Goal: Task Accomplishment & Management: Manage account settings

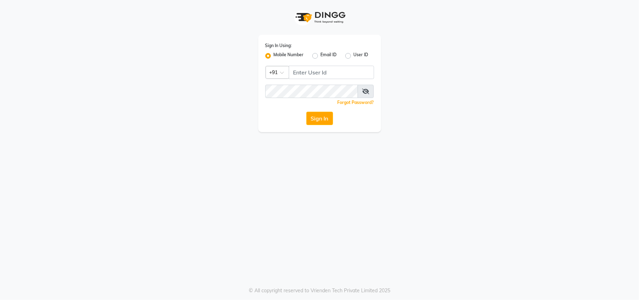
click at [322, 75] on input "Username" at bounding box center [331, 72] width 85 height 13
type input "8"
drag, startPoint x: 319, startPoint y: 72, endPoint x: 281, endPoint y: 80, distance: 39.2
click at [282, 79] on div "Country Code × +91 8655642343" at bounding box center [319, 72] width 109 height 13
type input "8655642343"
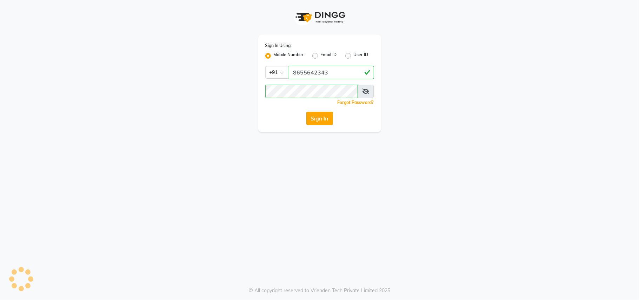
click at [316, 116] on button "Sign In" at bounding box center [319, 118] width 27 height 13
click at [313, 116] on button "Sign In" at bounding box center [319, 118] width 27 height 13
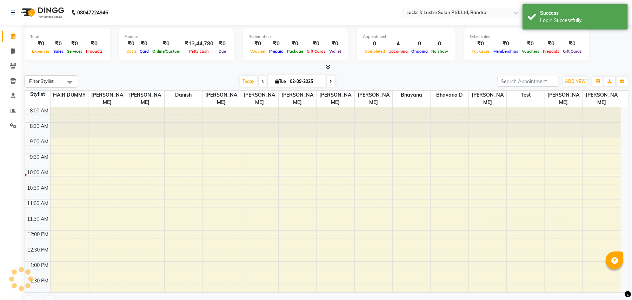
scroll to position [62, 0]
select select "en"
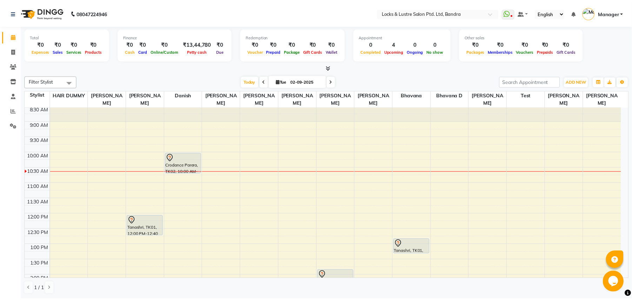
scroll to position [0, 0]
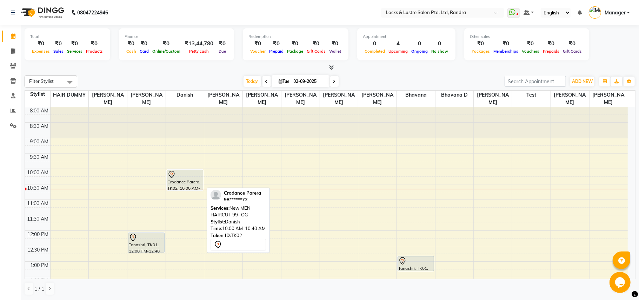
click at [189, 184] on div "Crodance Parera, TK02, 10:00 AM-10:40 AM, New MEN HAIRCUT 99- OG" at bounding box center [185, 180] width 36 height 20
select select "7"
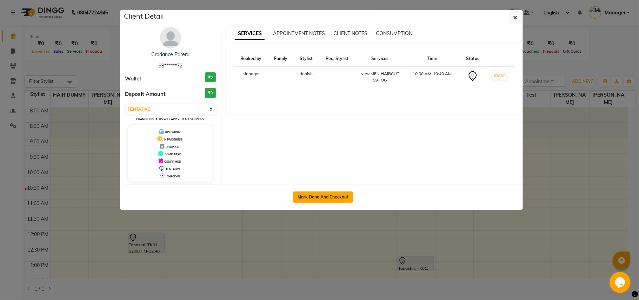
click at [320, 199] on button "Mark Done And Checkout" at bounding box center [323, 196] width 60 height 11
select select "service"
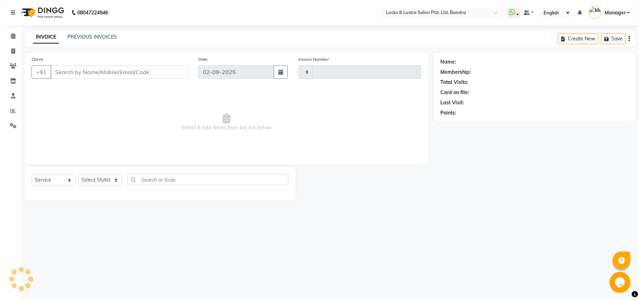
type input "2246"
select select "6029"
type input "98******72"
select select "62969"
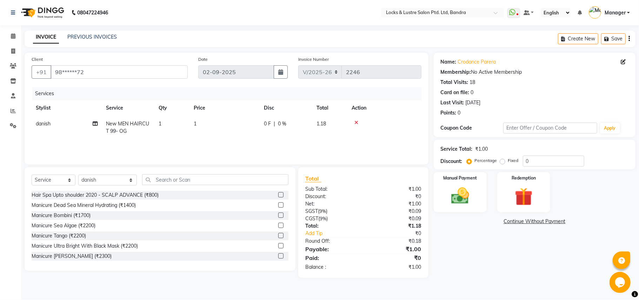
click at [206, 122] on td "1" at bounding box center [224, 127] width 70 height 23
select select "62969"
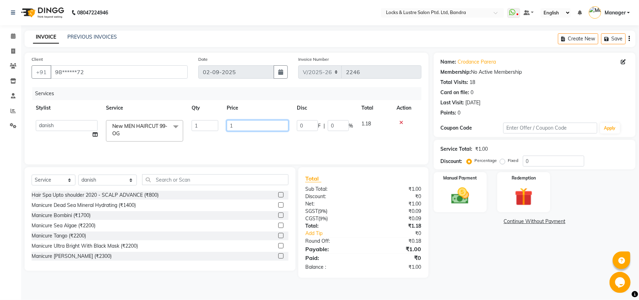
click at [245, 121] on input "1" at bounding box center [258, 125] width 62 height 11
type input "99"
click at [435, 248] on div "Name: Crodance Parera Membership: No Active Membership Total Visits: 18 Card on…" at bounding box center [537, 165] width 207 height 225
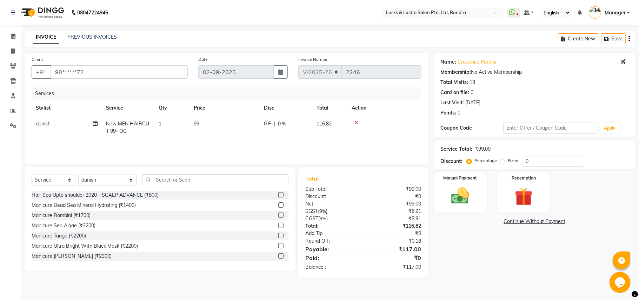
click at [312, 233] on link "Add Tip" at bounding box center [337, 232] width 74 height 7
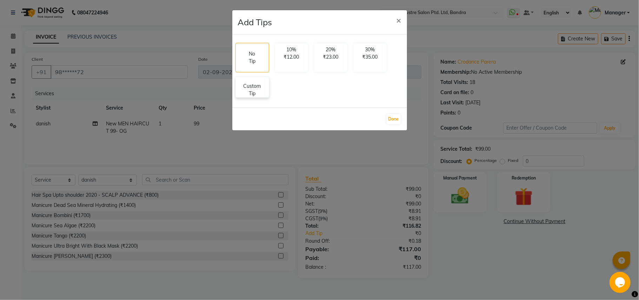
click at [250, 83] on p "Custom Tip" at bounding box center [252, 89] width 25 height 15
select select "62969"
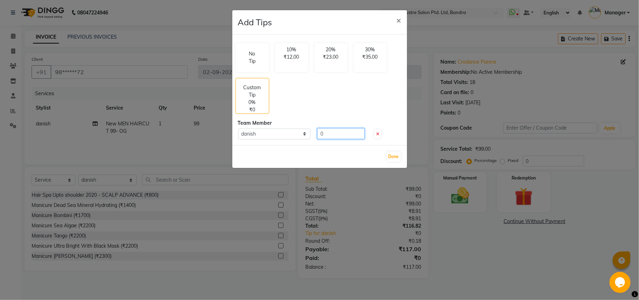
click at [334, 136] on input "0" at bounding box center [340, 133] width 47 height 11
type input "20"
click at [397, 156] on button "Done" at bounding box center [394, 157] width 14 height 10
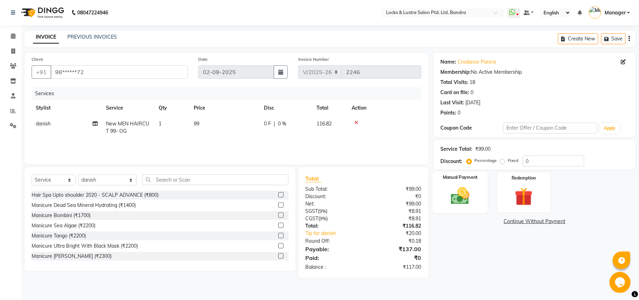
click at [468, 187] on img at bounding box center [460, 196] width 31 height 22
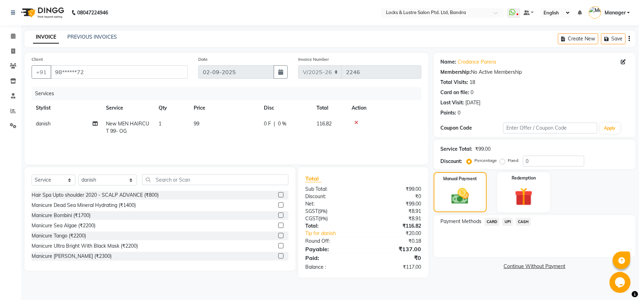
click at [507, 221] on span "UPI" at bounding box center [507, 222] width 11 height 8
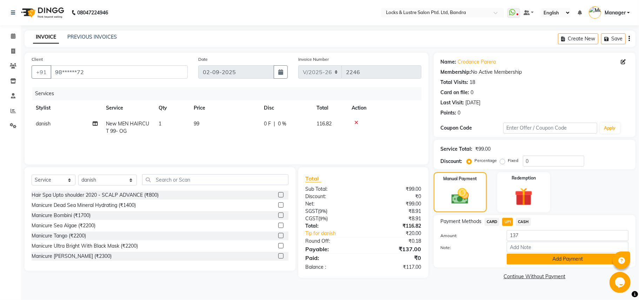
click at [514, 254] on button "Add Payment" at bounding box center [568, 258] width 122 height 11
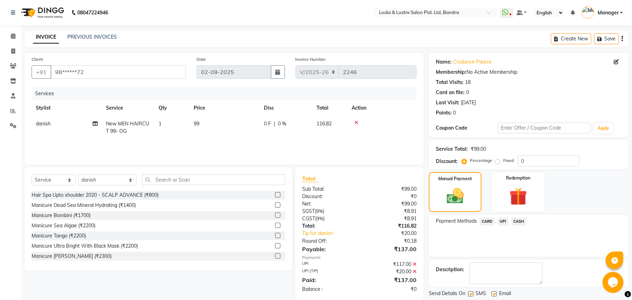
scroll to position [22, 0]
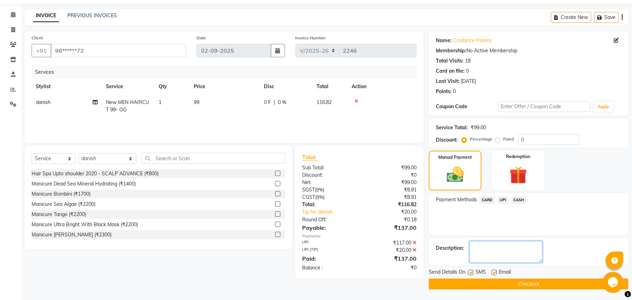
click at [504, 253] on textarea at bounding box center [505, 252] width 73 height 22
type textarea "1"
type textarea "110658486726"
click at [481, 281] on button "Checkout" at bounding box center [529, 283] width 200 height 11
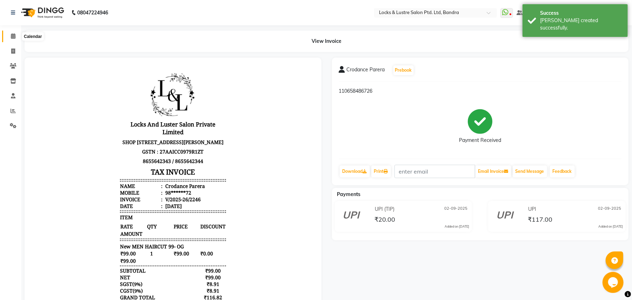
click at [9, 36] on span at bounding box center [13, 36] width 12 height 8
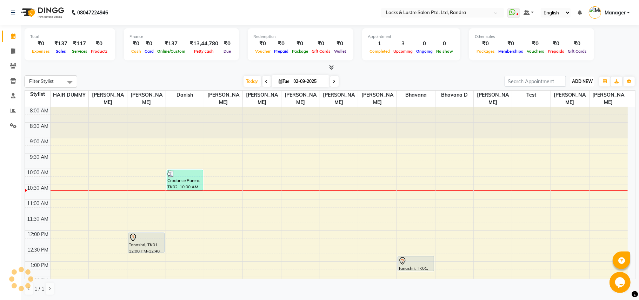
click at [585, 82] on span "ADD NEW" at bounding box center [582, 81] width 21 height 5
click at [567, 113] on link "Add Expense" at bounding box center [566, 113] width 55 height 9
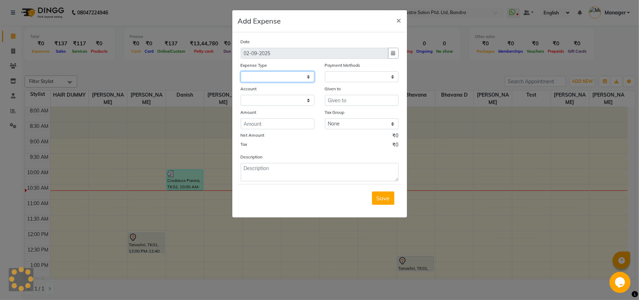
click at [307, 76] on select at bounding box center [278, 76] width 74 height 11
select select "1"
select select "5006"
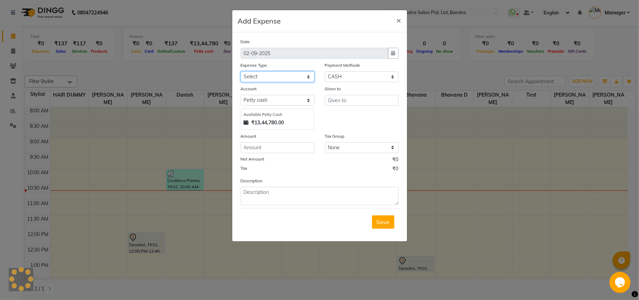
select select "15198"
click at [241, 71] on select "Select Advance Salary Bank charges Cash transfer to bank Cash transfer to hub C…" at bounding box center [278, 76] width 74 height 11
click at [350, 96] on input "text" at bounding box center [362, 100] width 74 height 11
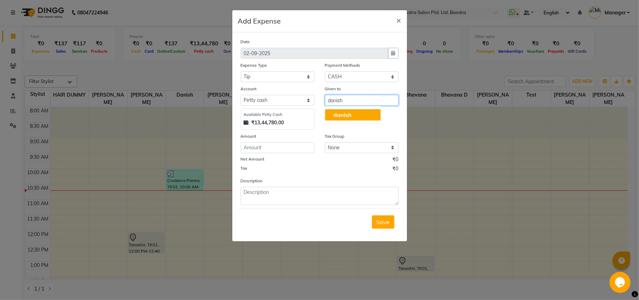
click at [354, 111] on button "danish" at bounding box center [352, 114] width 55 height 11
type input "danish"
click at [277, 145] on input "number" at bounding box center [278, 147] width 74 height 11
type input "20"
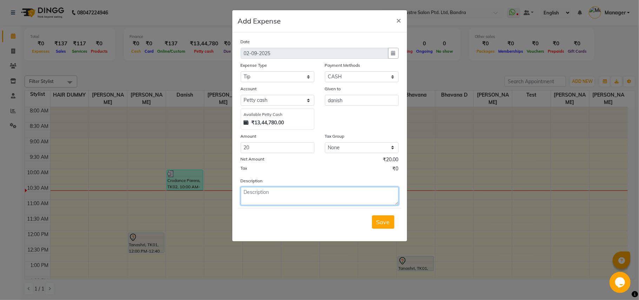
click at [294, 200] on textarea at bounding box center [320, 196] width 158 height 18
click at [399, 20] on span "×" at bounding box center [398, 20] width 5 height 11
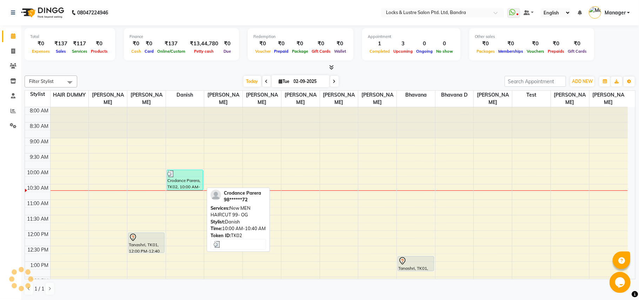
click at [192, 179] on div "Crodance Parera, TK02, 10:00 AM-10:40 AM, New MEN HAIRCUT 99- OG" at bounding box center [185, 180] width 36 height 20
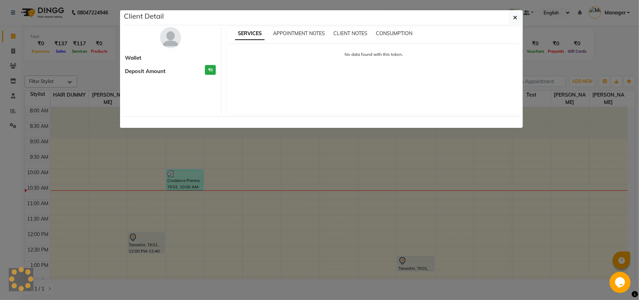
select select "3"
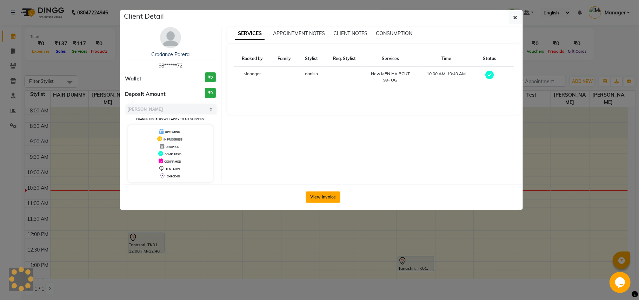
click at [330, 197] on button "View Invoice" at bounding box center [323, 196] width 35 height 11
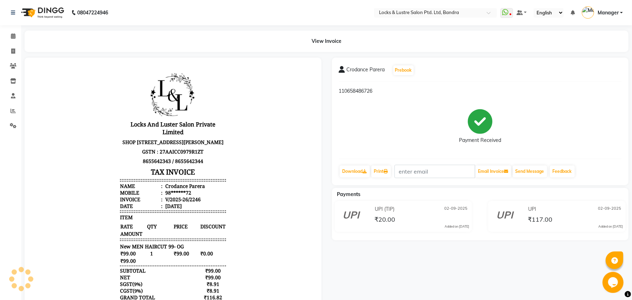
click at [340, 106] on div "Payment Received" at bounding box center [480, 126] width 283 height 53
drag, startPoint x: 340, startPoint y: 106, endPoint x: 390, endPoint y: 238, distance: 141.4
click at [348, 131] on div "Payment Received" at bounding box center [480, 126] width 283 height 53
click at [372, 186] on div "Crodance Parera Prebook 110658486726 Payment Received Download Print Email Invo…" at bounding box center [480, 218] width 307 height 321
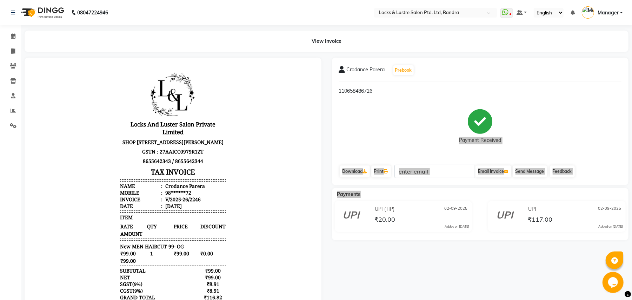
click at [221, 169] on div "Locks And Luster Salon Private Limited SHOP NO.5, 158, Hill View Annexe, Hill R…" at bounding box center [173, 210] width 112 height 286
click at [273, 192] on body "Locks And Luster Salon Private Limited SHOP NO.5, 158, Hill View Annexe, Hill R…" at bounding box center [172, 210] width 277 height 286
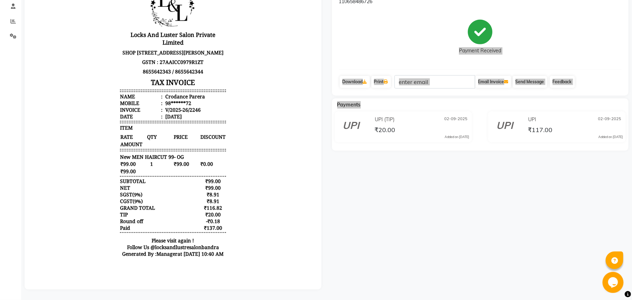
scroll to position [96, 0]
click at [193, 113] on li "Invoice : V/2025-26/2246" at bounding box center [173, 110] width 106 height 7
drag, startPoint x: 157, startPoint y: 115, endPoint x: 167, endPoint y: 113, distance: 10.0
click at [167, 113] on ul "Name : Crodance Parera Mobile : 98******72 Invoice : V/2025-26/2246 Date : Sept…" at bounding box center [173, 106] width 106 height 27
click at [204, 100] on li "Name : Crodance Parera" at bounding box center [173, 96] width 106 height 7
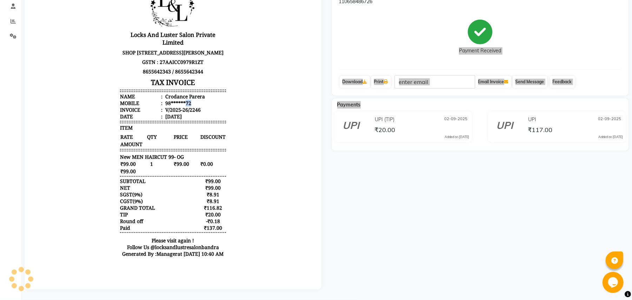
drag, startPoint x: 193, startPoint y: 113, endPoint x: 178, endPoint y: 113, distance: 14.7
click at [178, 107] on li "Mobile : 98******72" at bounding box center [173, 103] width 106 height 7
click at [197, 107] on li "Mobile : 98******72" at bounding box center [173, 103] width 106 height 7
drag, startPoint x: 191, startPoint y: 115, endPoint x: 154, endPoint y: 117, distance: 36.9
click at [154, 113] on li "Invoice : V/2025-26/2246" at bounding box center [173, 110] width 106 height 7
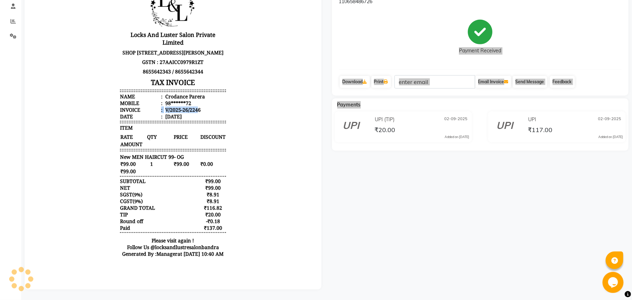
copy li ": V/2025-26/224"
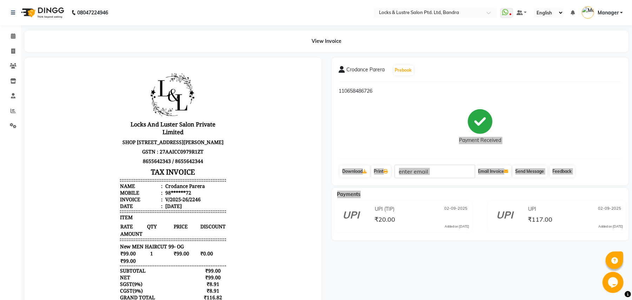
click at [107, 99] on body "Locks And Luster Salon Private Limited SHOP NO.5, 158, Hill View Annexe, Hill R…" at bounding box center [172, 210] width 277 height 286
drag, startPoint x: 192, startPoint y: 202, endPoint x: 176, endPoint y: 205, distance: 16.2
click at [176, 205] on ul "Name : Crodance Parera Mobile : 98******72 Invoice : V/2025-26/2246 Date : Sept…" at bounding box center [173, 195] width 106 height 27
click at [192, 202] on div "V/2025-26/2246" at bounding box center [181, 198] width 37 height 7
drag, startPoint x: 192, startPoint y: 206, endPoint x: 158, endPoint y: 206, distance: 34.7
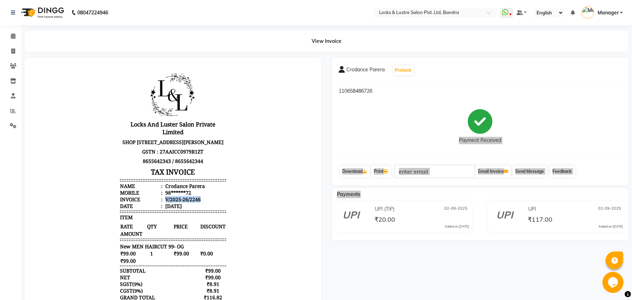
click at [163, 202] on div "V/2025-26/2246" at bounding box center [181, 198] width 37 height 7
copy div "V/2025-26/2246"
click at [14, 37] on icon at bounding box center [13, 35] width 5 height 5
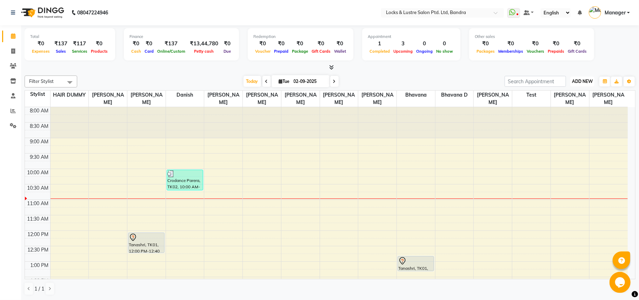
click at [581, 81] on span "ADD NEW" at bounding box center [582, 81] width 21 height 5
click at [564, 113] on link "Add Expense" at bounding box center [566, 113] width 55 height 9
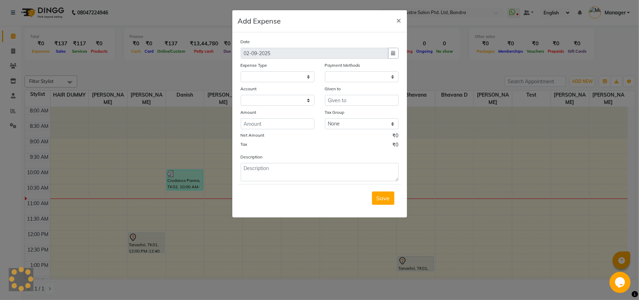
select select "1"
select select "5006"
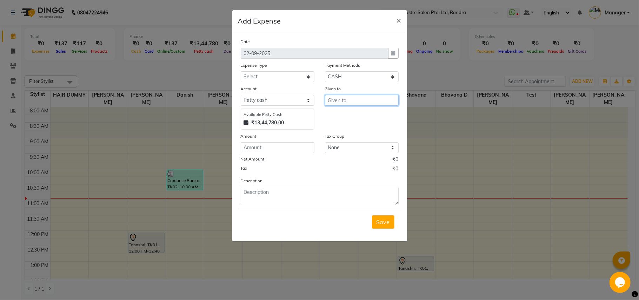
click at [344, 98] on input "text" at bounding box center [362, 100] width 74 height 11
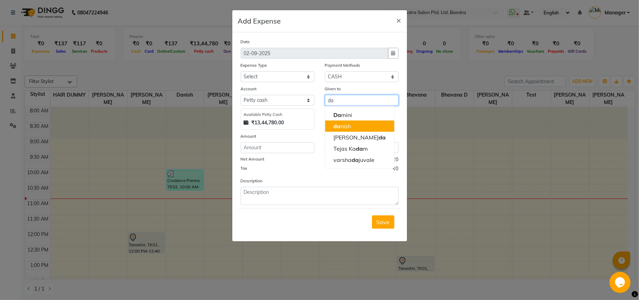
click at [352, 123] on button "da nish" at bounding box center [359, 125] width 69 height 11
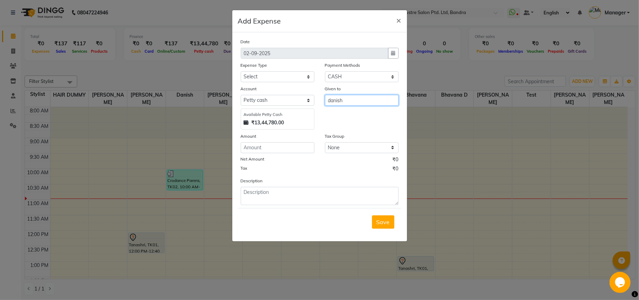
type input "danish"
click at [280, 74] on select "Select Advance Salary Bank charges Cash transfer to bank Cash transfer to hub C…" at bounding box center [278, 76] width 74 height 11
select select "15198"
click at [241, 71] on select "Select Advance Salary Bank charges Cash transfer to bank Cash transfer to hub C…" at bounding box center [278, 76] width 74 height 11
click at [277, 146] on input "number" at bounding box center [278, 147] width 74 height 11
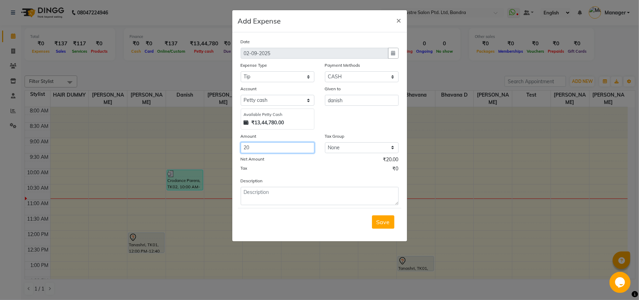
type input "20"
click at [274, 194] on textarea at bounding box center [320, 196] width 158 height 18
paste textarea "V/2025-26/2246"
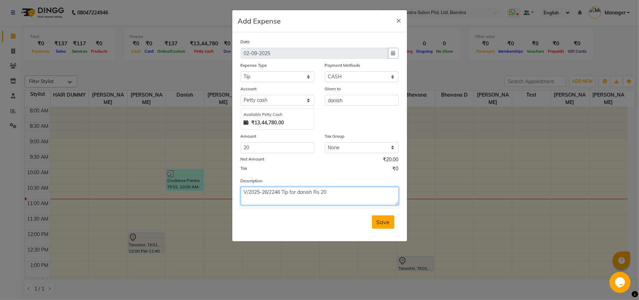
type textarea "V/2025-26/2246 Tip for danish Rs 20"
click at [382, 221] on span "Save" at bounding box center [382, 221] width 13 height 7
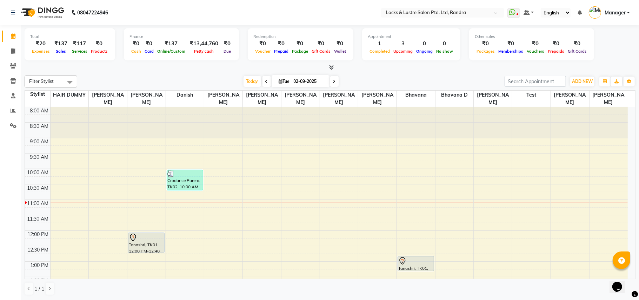
drag, startPoint x: 62, startPoint y: 149, endPoint x: 134, endPoint y: 15, distance: 151.8
click at [134, 15] on nav "08047224946 Select Location × Locks & Lustre Salon Ptd. Ltd, Bandra WhatsApp St…" at bounding box center [319, 12] width 639 height 25
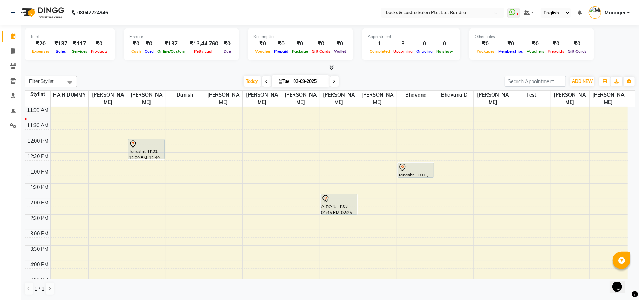
scroll to position [47, 0]
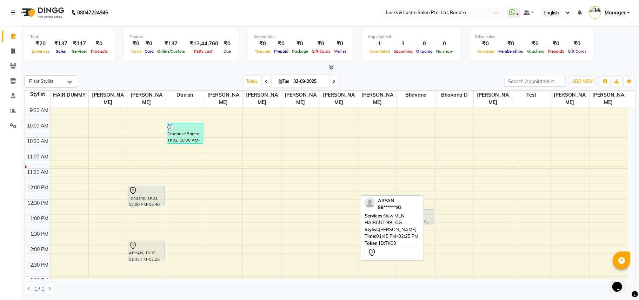
drag, startPoint x: 337, startPoint y: 249, endPoint x: 156, endPoint y: 249, distance: 181.0
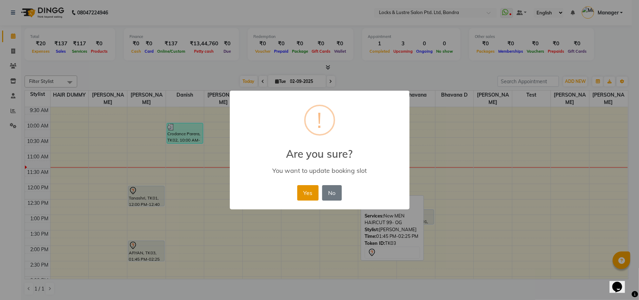
click at [303, 194] on button "Yes" at bounding box center [307, 192] width 21 height 15
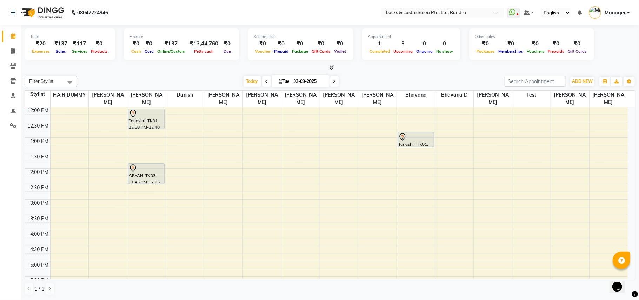
scroll to position [140, 0]
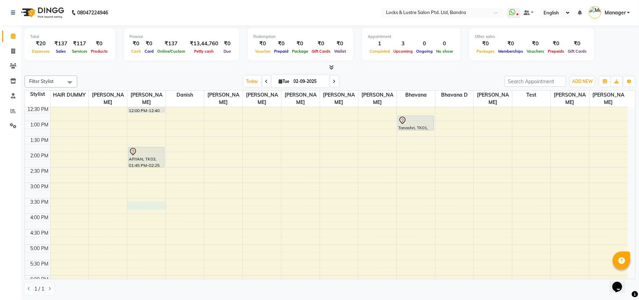
click at [138, 203] on div "8:00 AM 8:30 AM 9:00 AM 9:30 AM 10:00 AM 10:30 AM 11:00 AM 11:30 AM 12:00 PM 12…" at bounding box center [326, 214] width 603 height 494
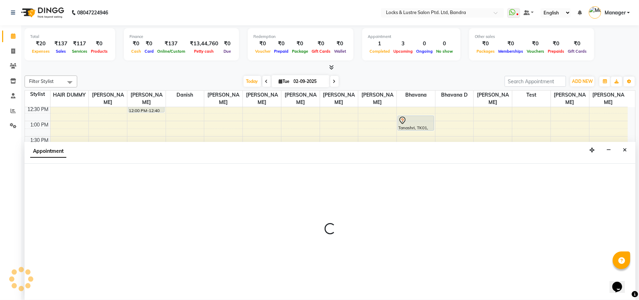
select select "55307"
select select "930"
select select "tentative"
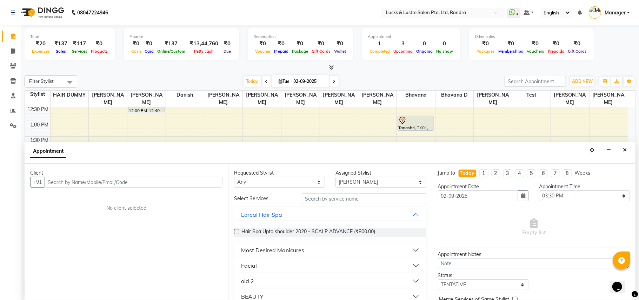
click at [126, 183] on input "text" at bounding box center [134, 181] width 178 height 11
click at [69, 199] on span "kavita" at bounding box center [62, 197] width 17 height 7
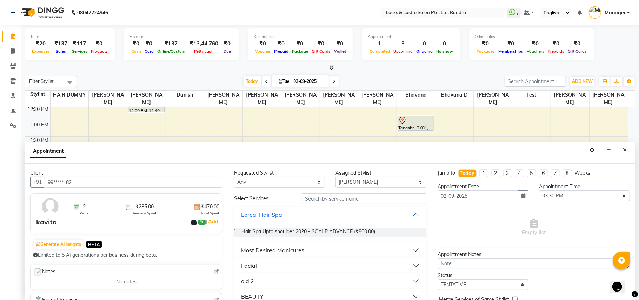
type input "99******82"
click at [331, 198] on input "text" at bounding box center [364, 198] width 125 height 11
type input "199"
click at [401, 263] on button "Hair" at bounding box center [330, 265] width 186 height 13
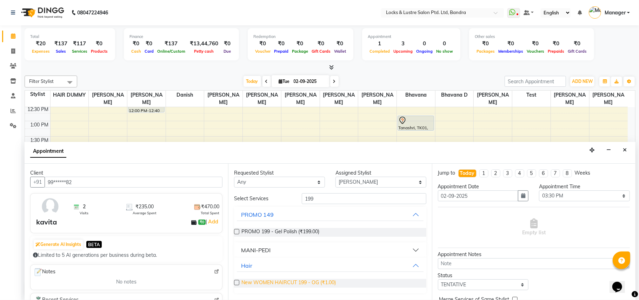
click at [274, 281] on span "New WOMEN HAIRCUT 199 - OG (₹1.00)" at bounding box center [288, 283] width 94 height 9
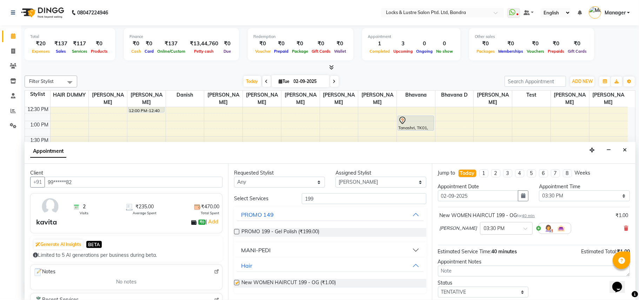
checkbox input "false"
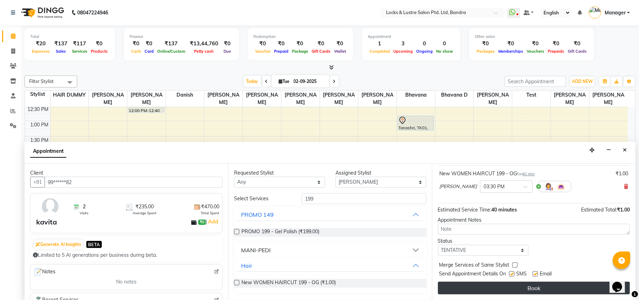
click at [486, 286] on button "Book" at bounding box center [534, 287] width 192 height 13
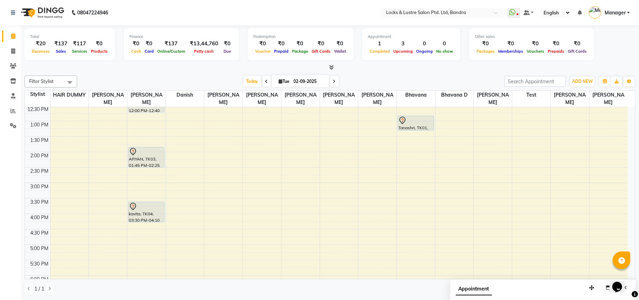
scroll to position [93, 0]
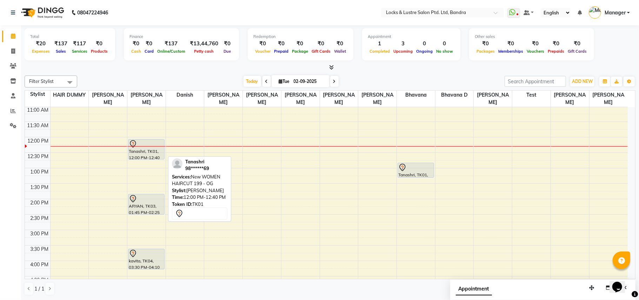
click at [156, 145] on div at bounding box center [146, 144] width 35 height 8
click at [153, 150] on div "Tanashri, TK01, 12:00 PM-12:40 PM, New WOMEN HAIRCUT 199 - OG" at bounding box center [146, 149] width 36 height 20
select select "7"
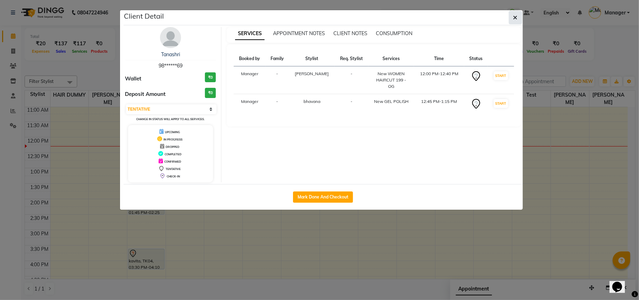
click at [517, 17] on button "button" at bounding box center [515, 17] width 13 height 13
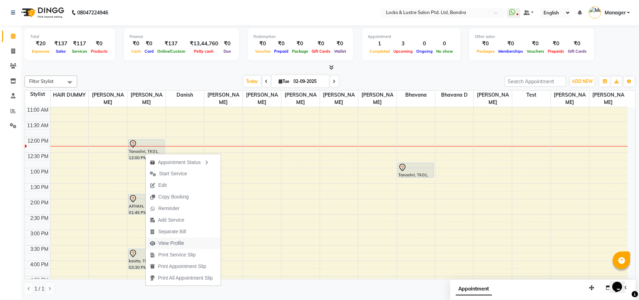
click at [174, 242] on span "View Profile" at bounding box center [171, 242] width 26 height 7
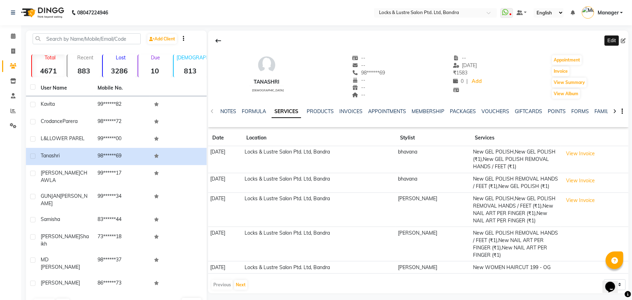
click at [626, 41] on span at bounding box center [625, 40] width 8 height 7
click at [622, 41] on icon at bounding box center [623, 40] width 5 height 5
select select "female"
select select "38151"
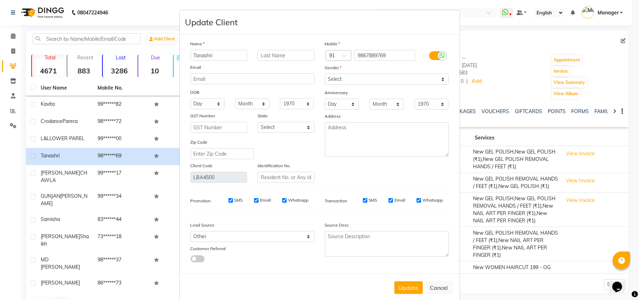
click at [15, 39] on ngb-modal-window "Update Client Name Tanashri Email DOB Day 01 02 03 04 05 06 07 08 09 10 11 12 1…" at bounding box center [319, 150] width 639 height 300
click at [15, 37] on ngb-modal-window "Update Client Name Tanashri Email DOB Day 01 02 03 04 05 06 07 08 09 10 11 12 1…" at bounding box center [319, 150] width 639 height 300
click at [9, 36] on ngb-modal-window "Update Client Name Tanashri Email DOB Day 01 02 03 04 05 06 07 08 09 10 11 12 1…" at bounding box center [319, 150] width 639 height 300
click at [441, 278] on div "Update Cancel" at bounding box center [320, 287] width 280 height 28
click at [443, 289] on button "Cancel" at bounding box center [439, 287] width 27 height 13
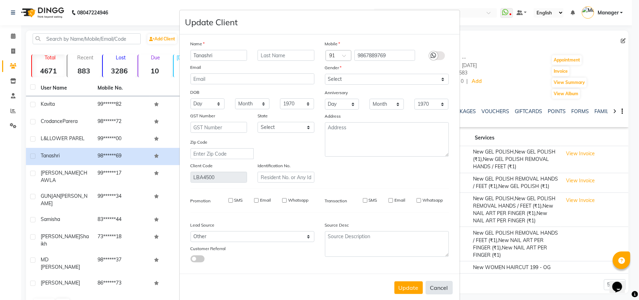
select select
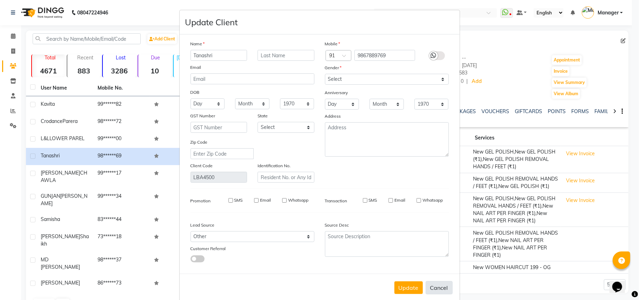
select select
checkbox input "false"
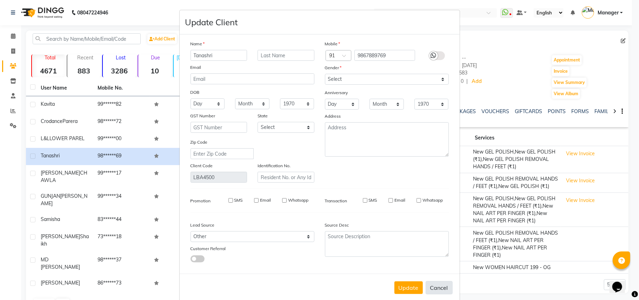
checkbox input "false"
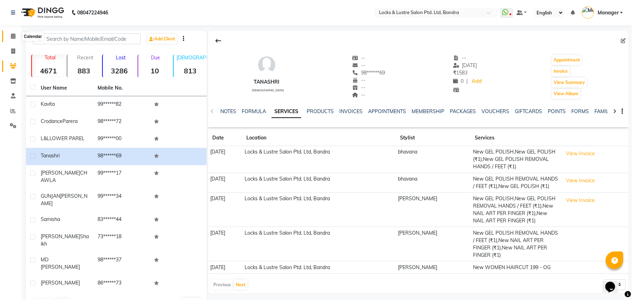
click at [11, 33] on span at bounding box center [13, 36] width 12 height 8
